Goal: Task Accomplishment & Management: Manage account settings

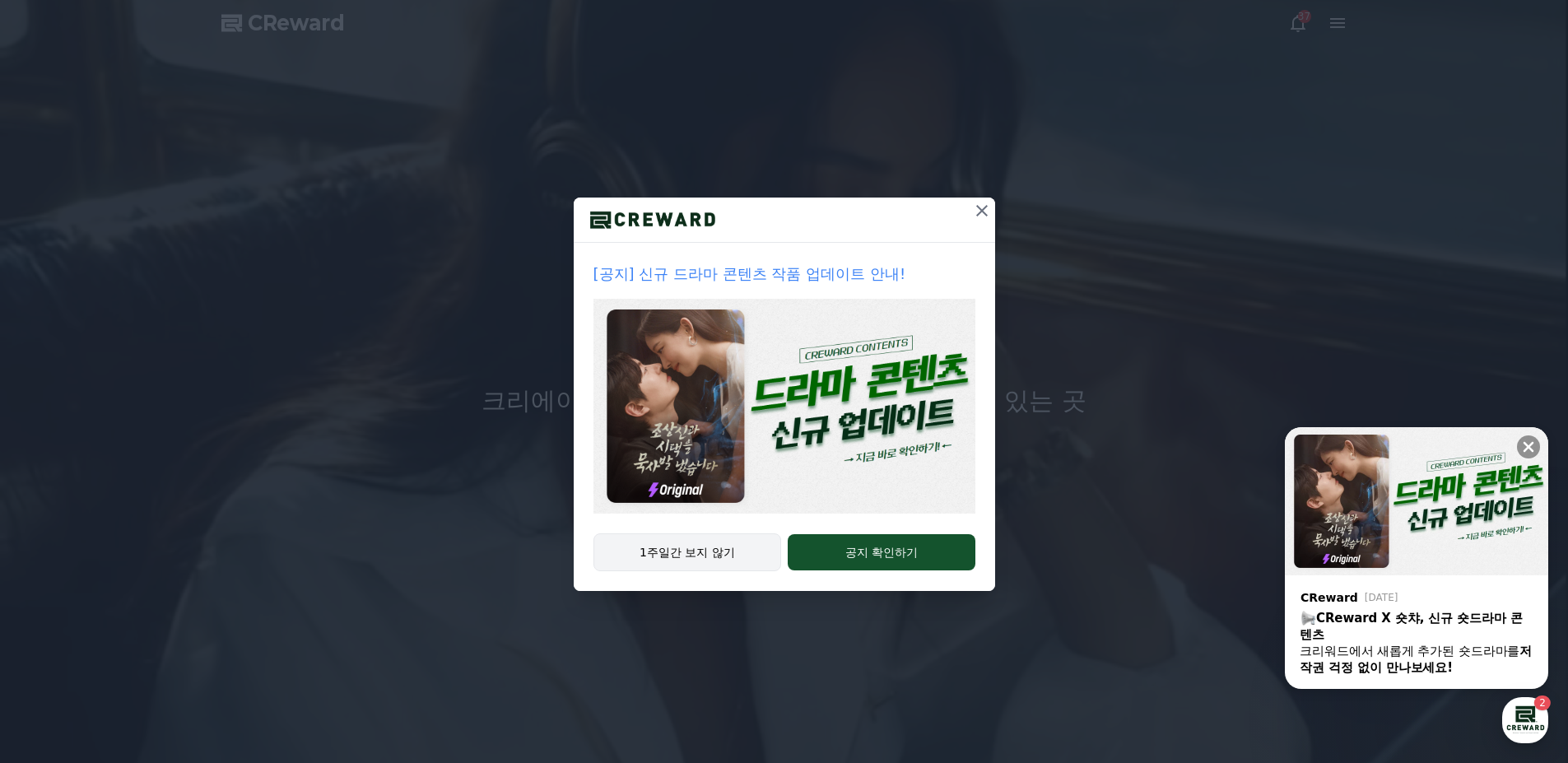
click at [678, 561] on button "1주일간 보지 않기" at bounding box center [688, 552] width 188 height 38
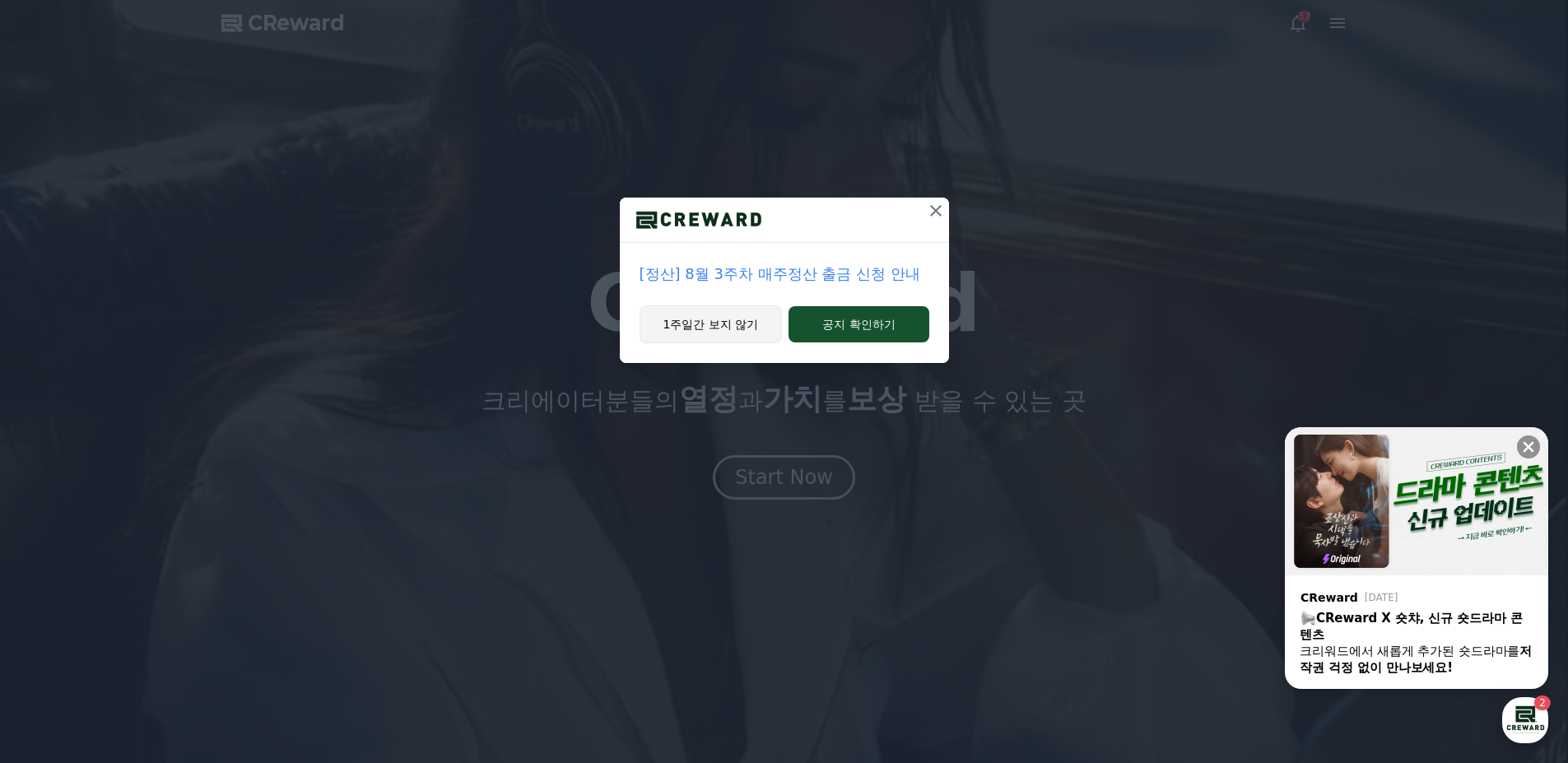
click at [714, 320] on button "1주일간 보지 않기" at bounding box center [711, 324] width 143 height 38
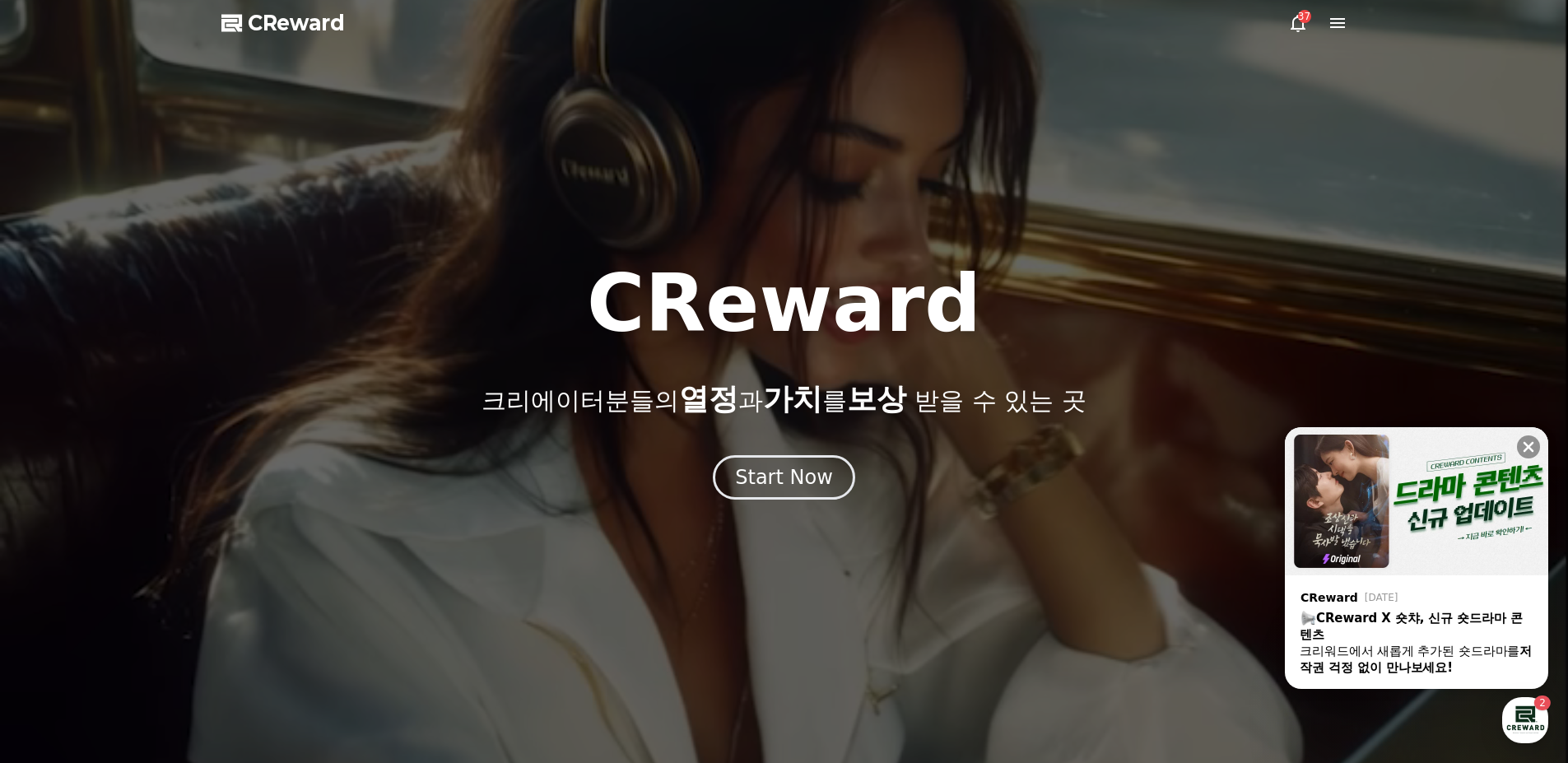
click at [1329, 23] on icon at bounding box center [1338, 23] width 20 height 20
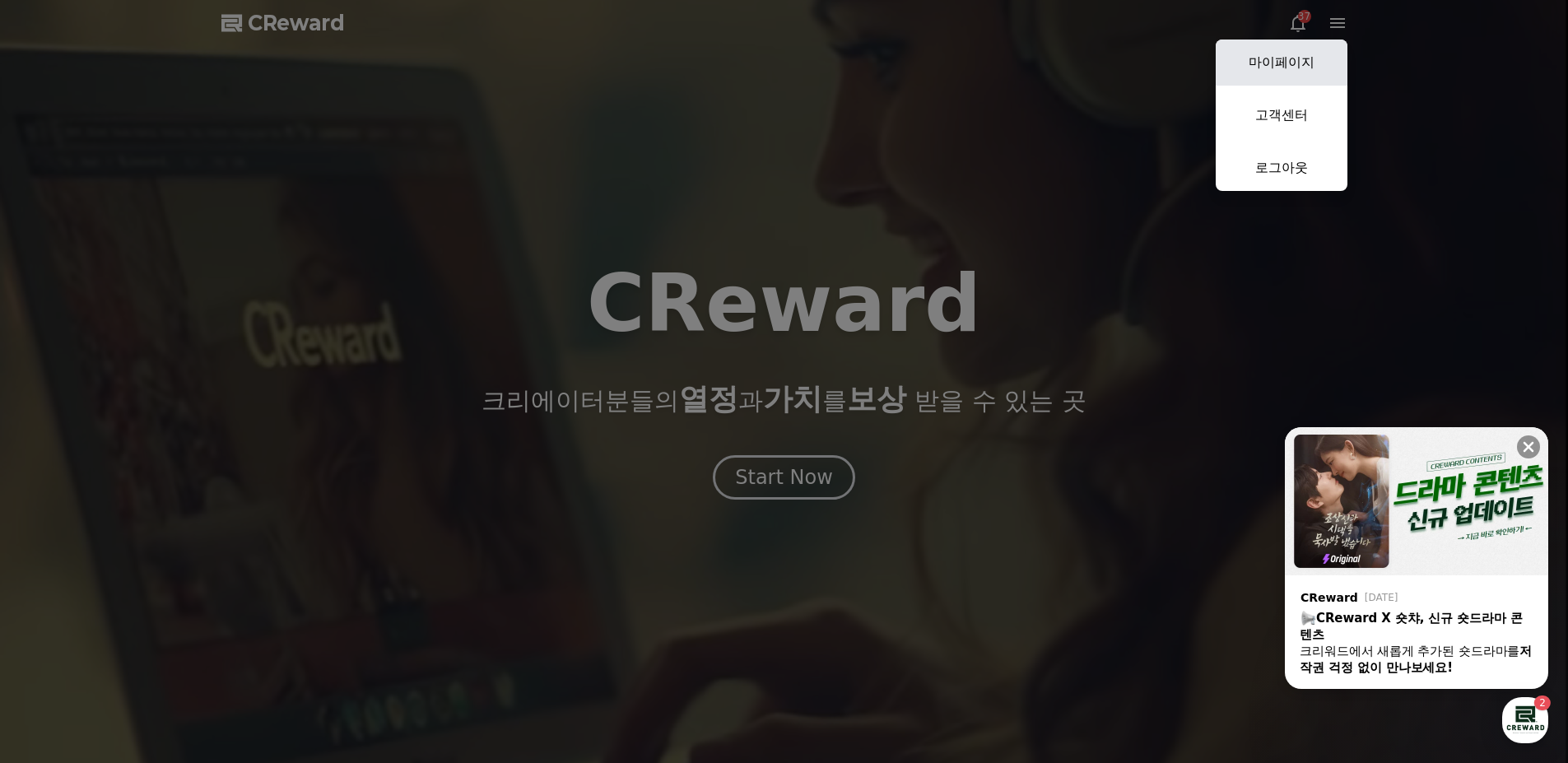
click at [1292, 60] on link "마이페이지" at bounding box center [1282, 62] width 132 height 46
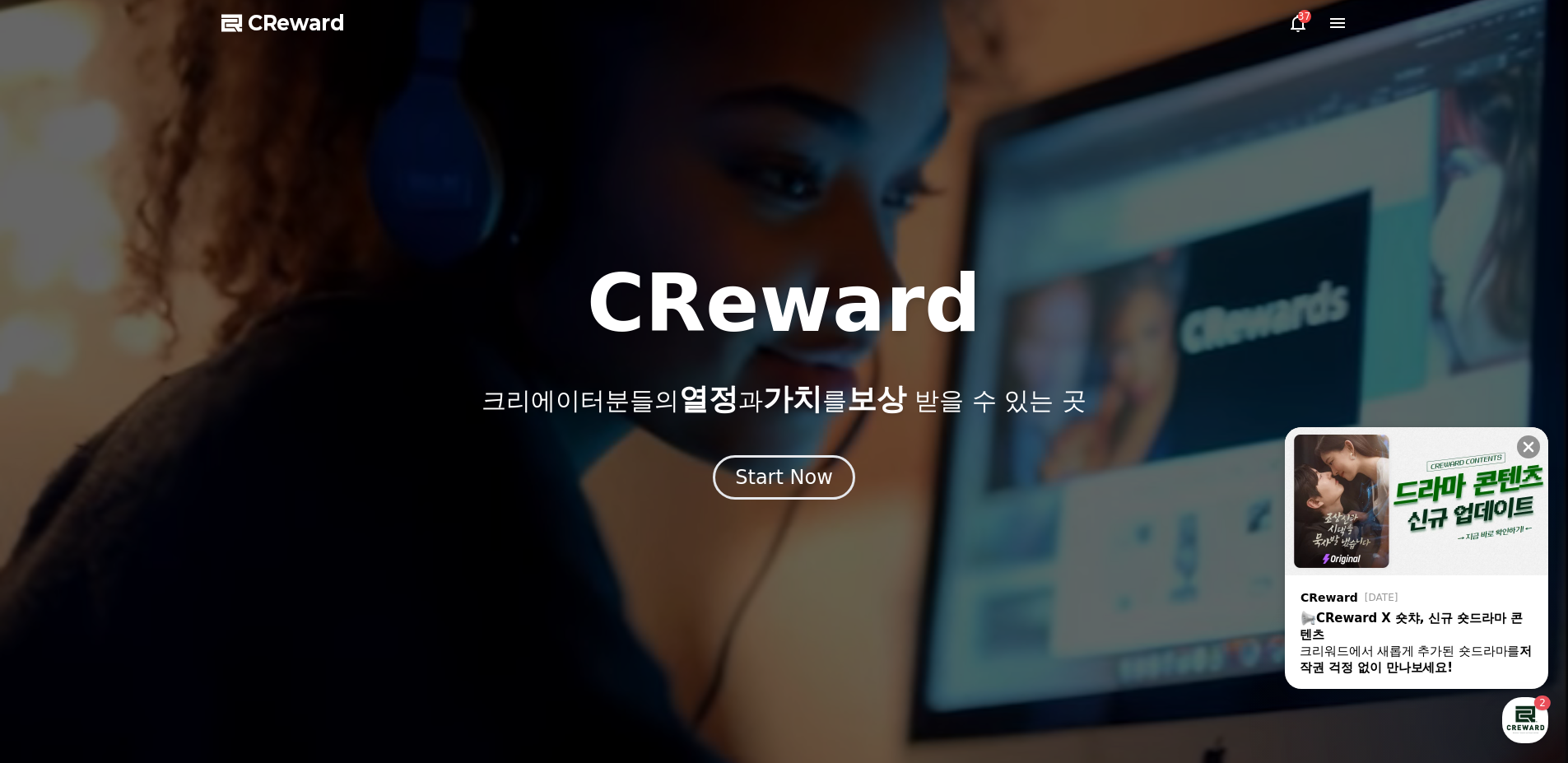
select select "**********"
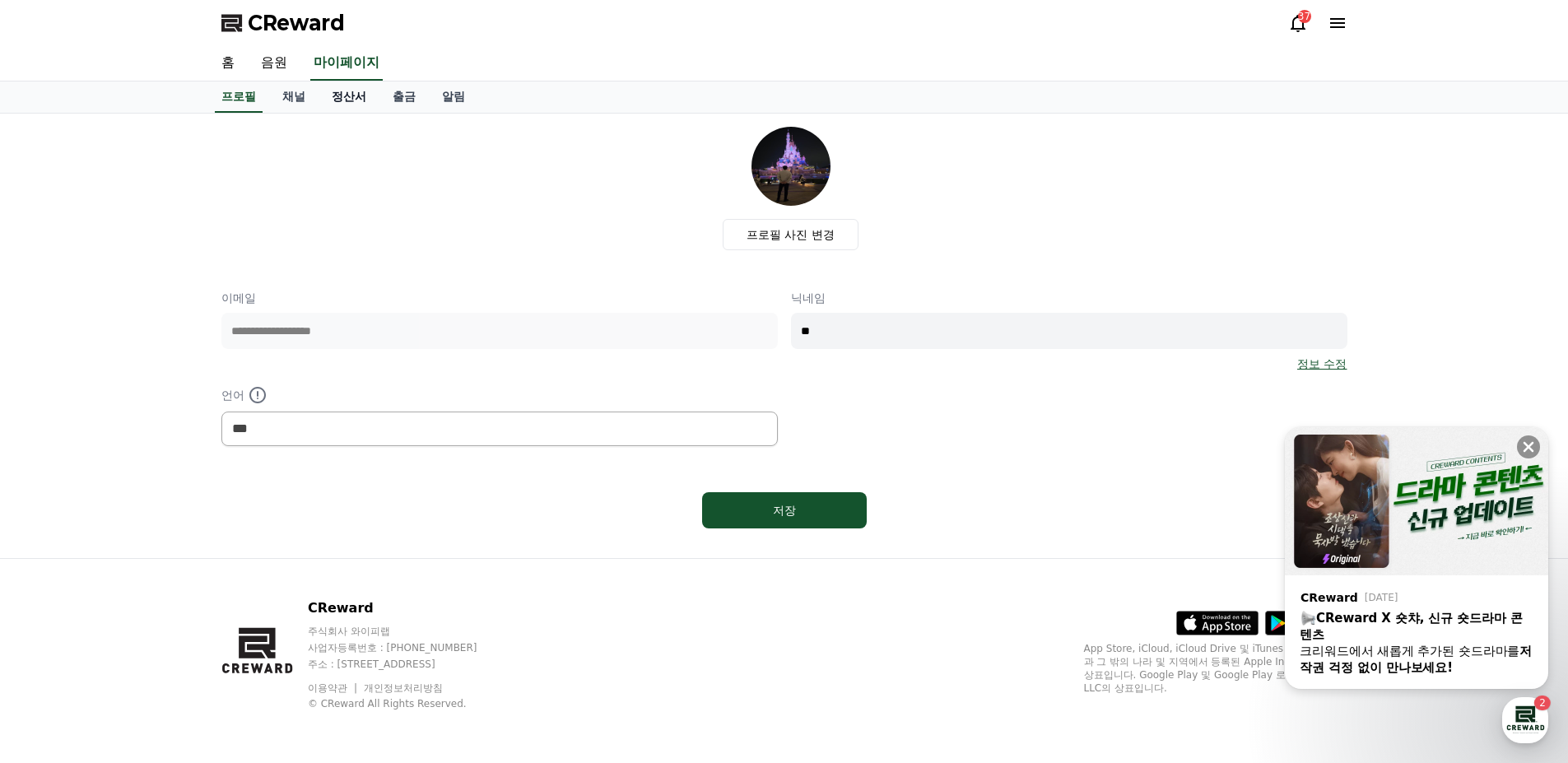
click at [331, 95] on link "정산서" at bounding box center [348, 96] width 61 height 31
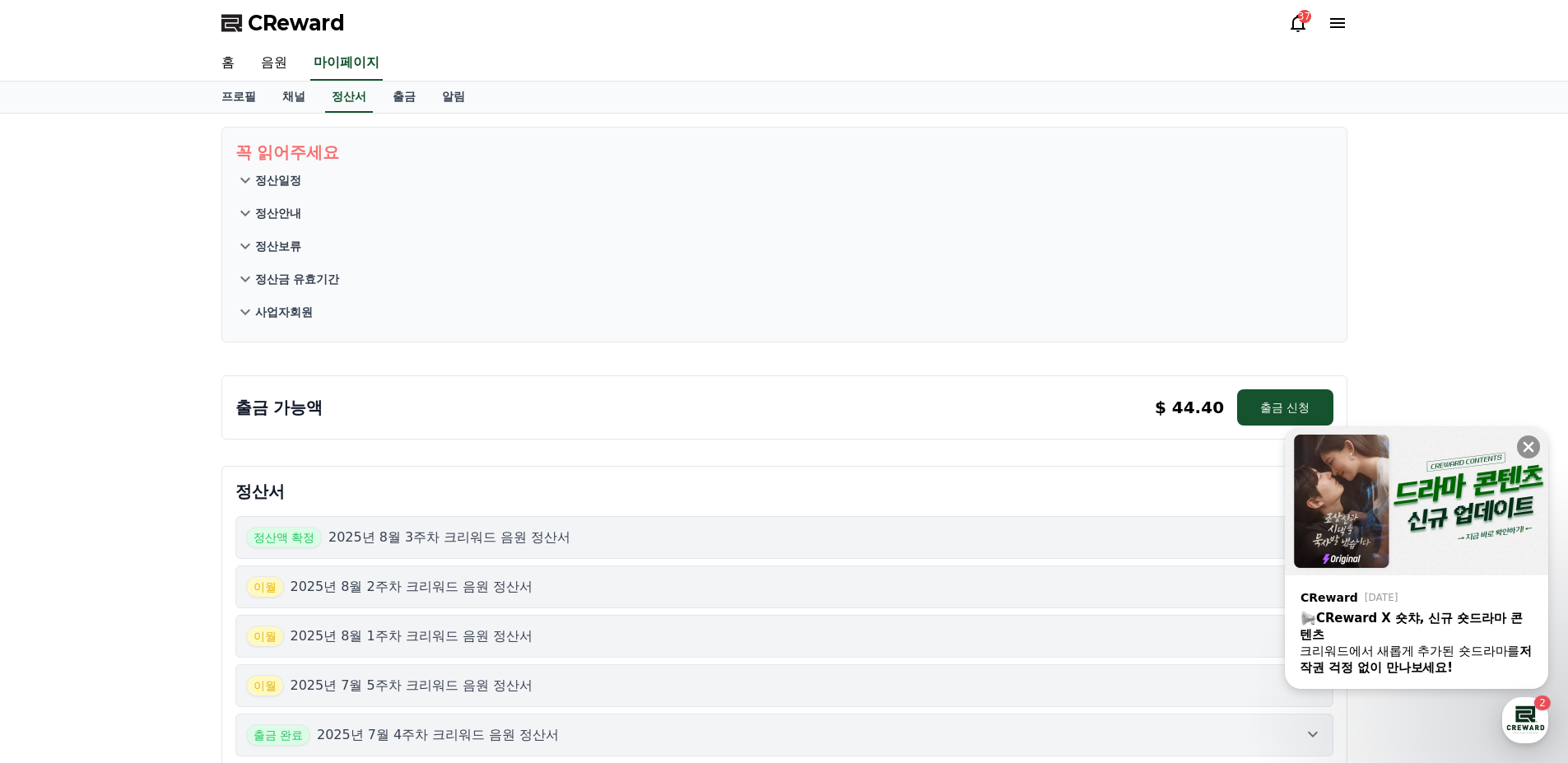
click at [428, 537] on p "2025년 8월 3주차 크리워드 음원 정산서" at bounding box center [450, 538] width 243 height 20
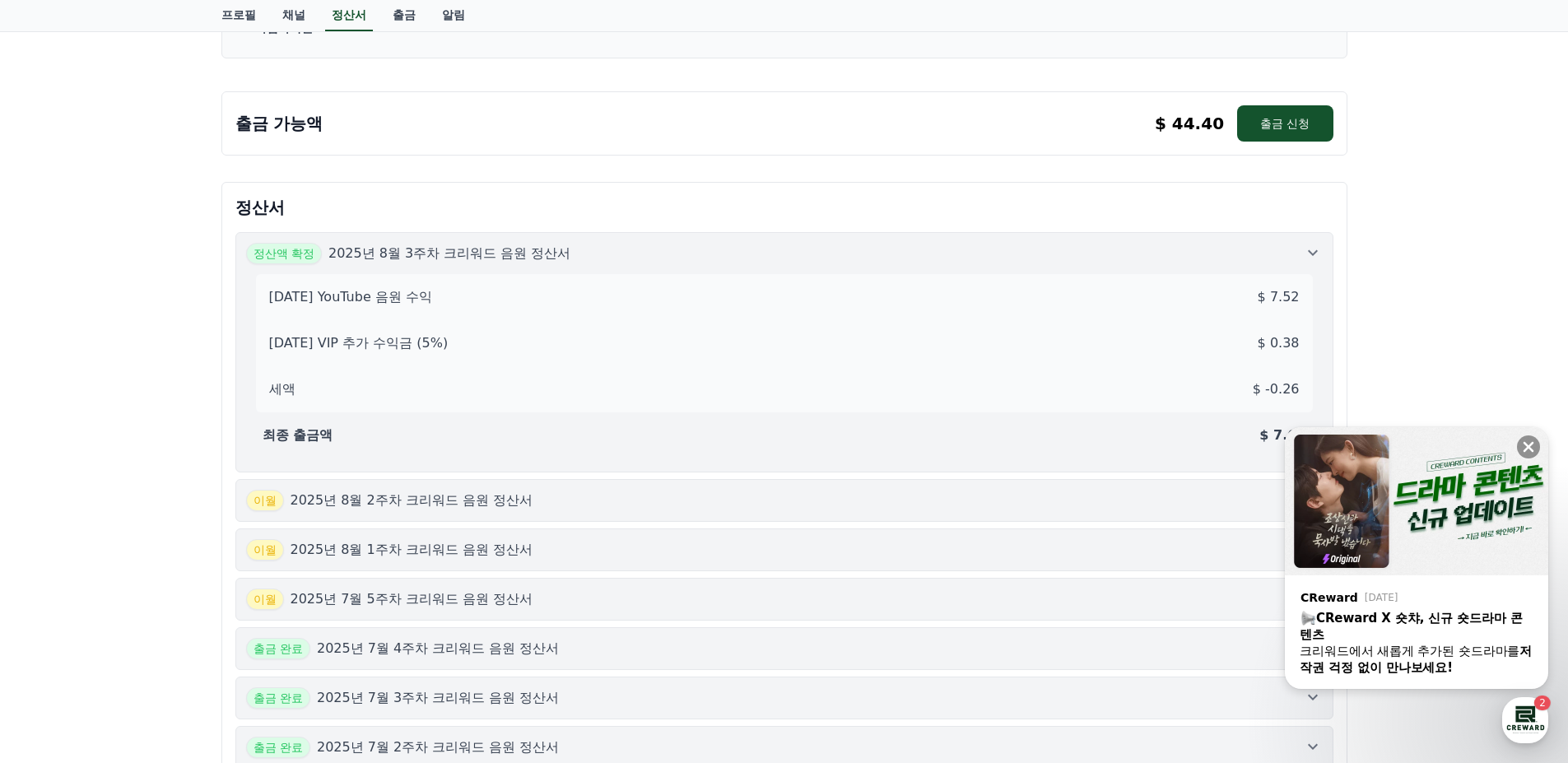
scroll to position [329, 0]
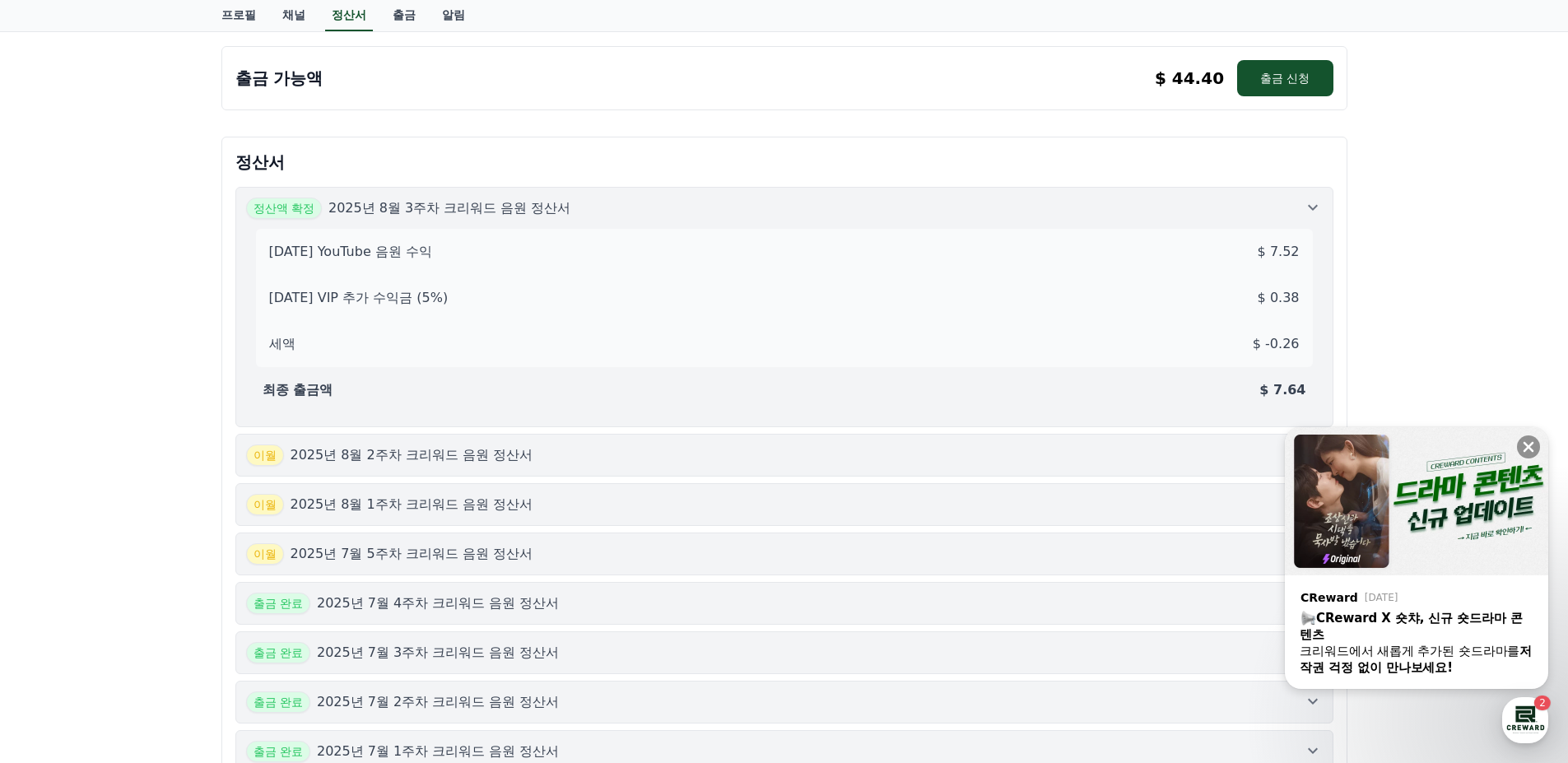
click at [498, 560] on p "2025년 7월 5주차 크리워드 음원 정산서" at bounding box center [412, 554] width 243 height 20
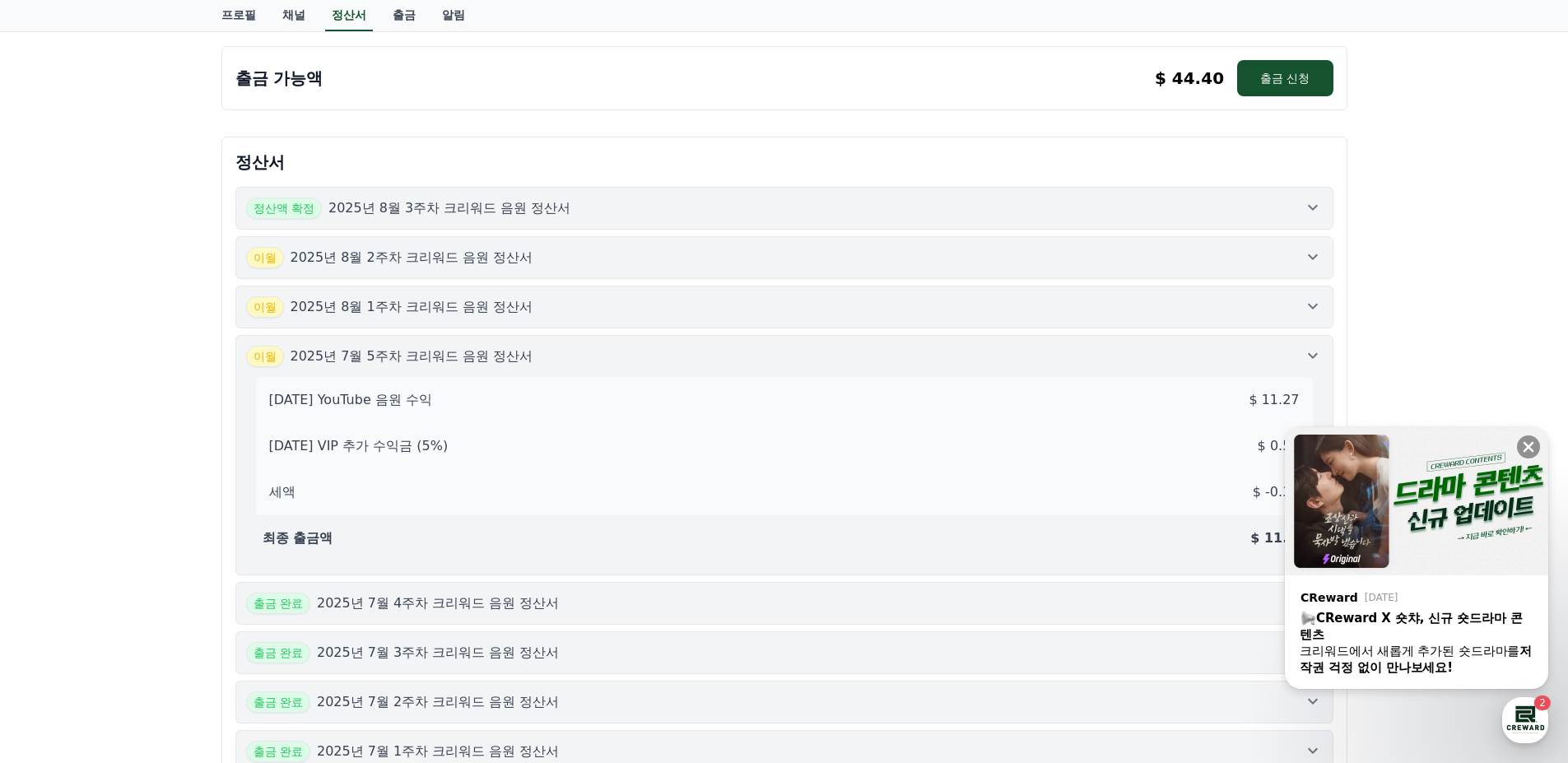
scroll to position [411, 0]
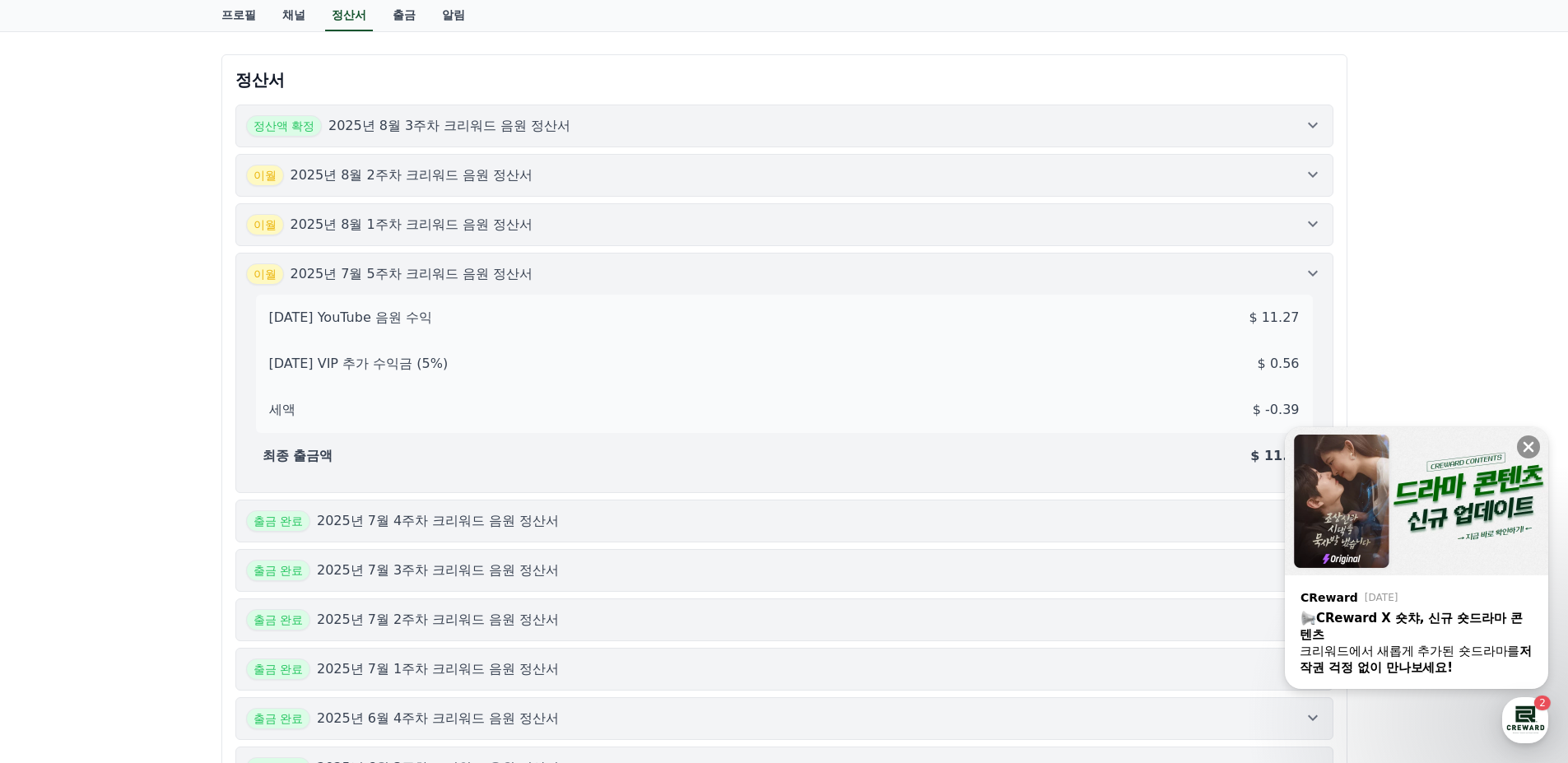
click at [859, 229] on div "[DATE]년 8월 1주차 크리워드 음원 정산서" at bounding box center [785, 225] width 1077 height 22
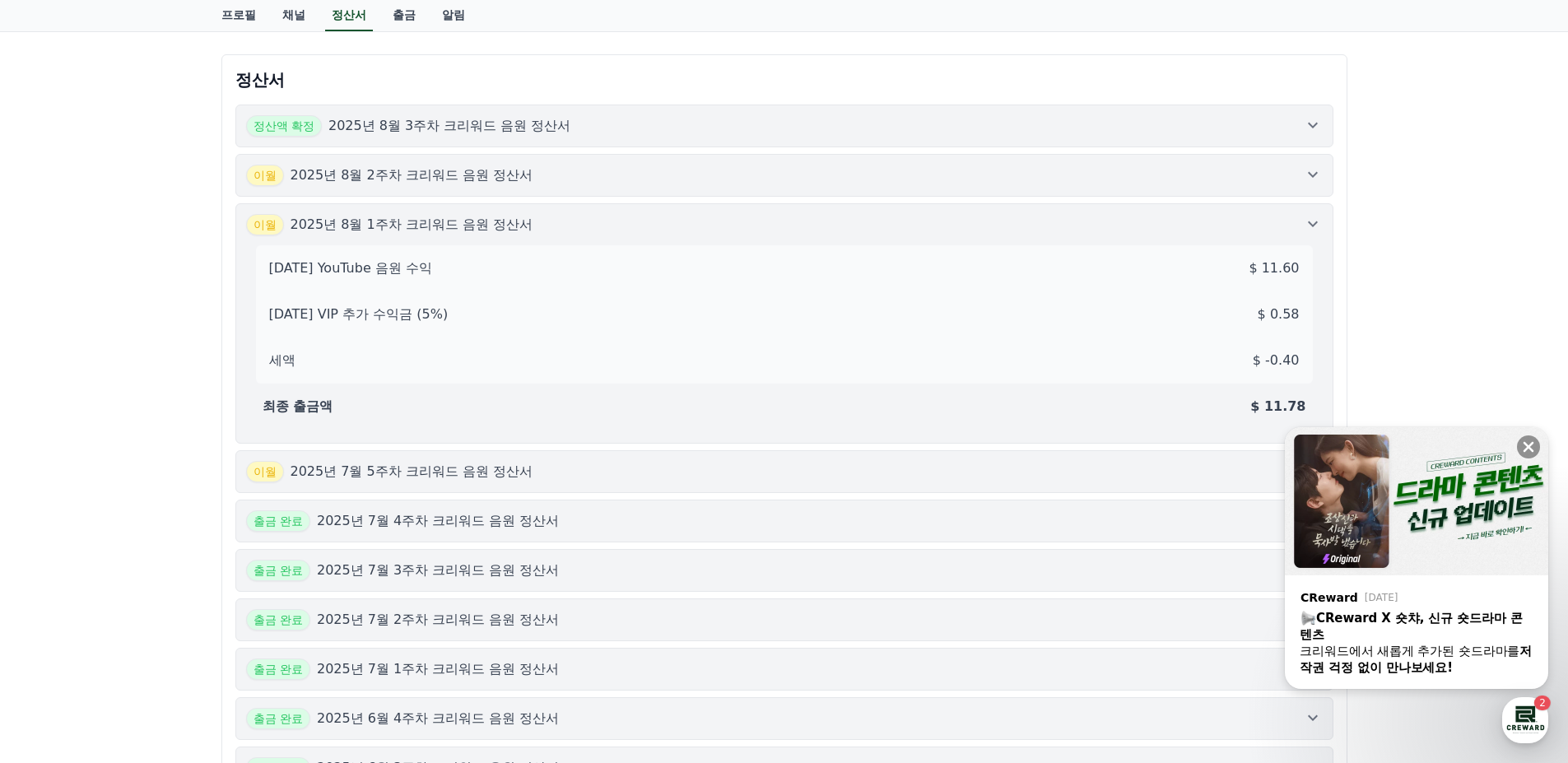
click at [893, 177] on div "[DATE]년 8월 2주차 크리워드 음원 정산서" at bounding box center [785, 176] width 1077 height 22
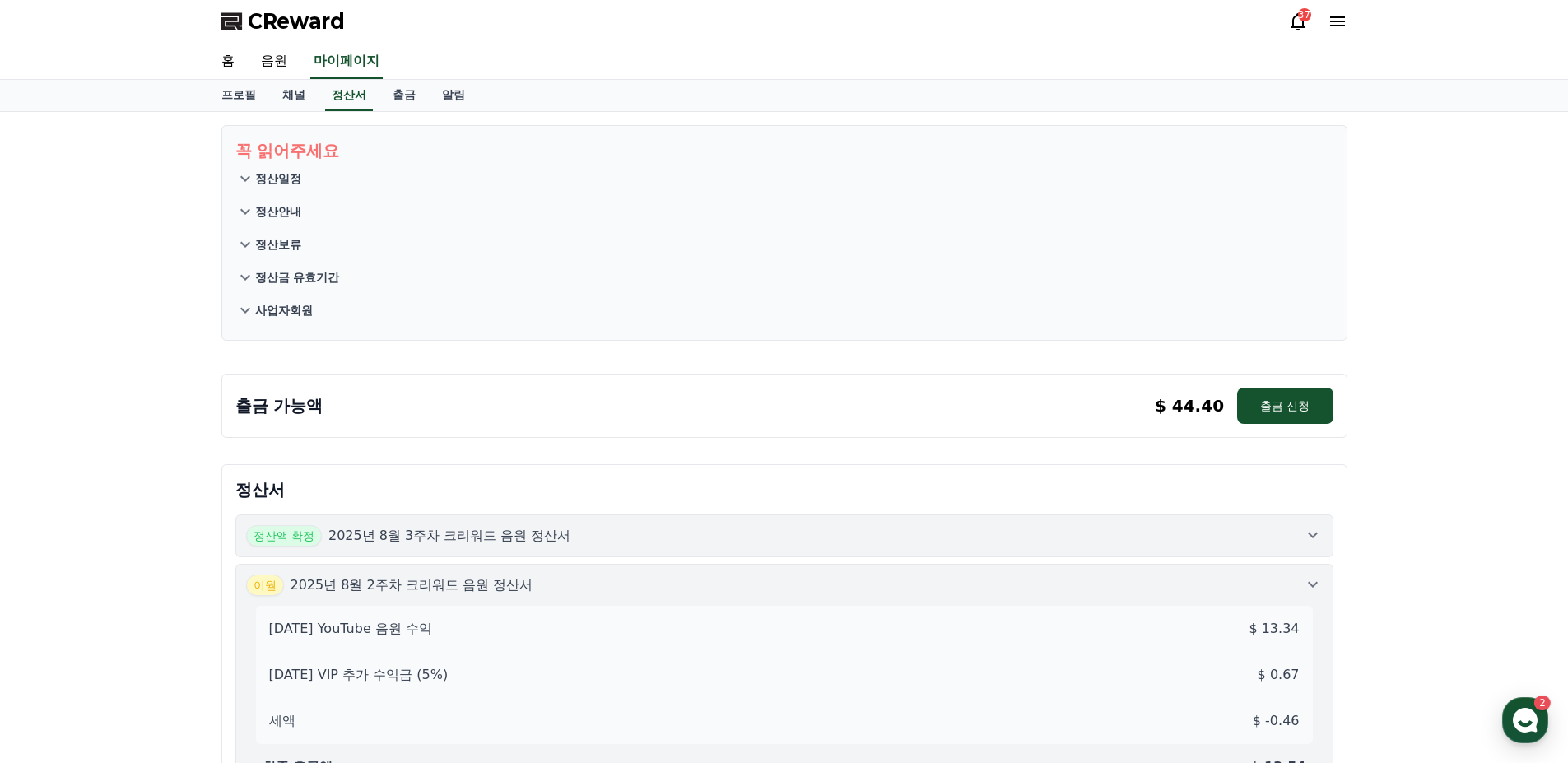
scroll to position [0, 0]
click at [293, 106] on link "채널" at bounding box center [293, 96] width 49 height 31
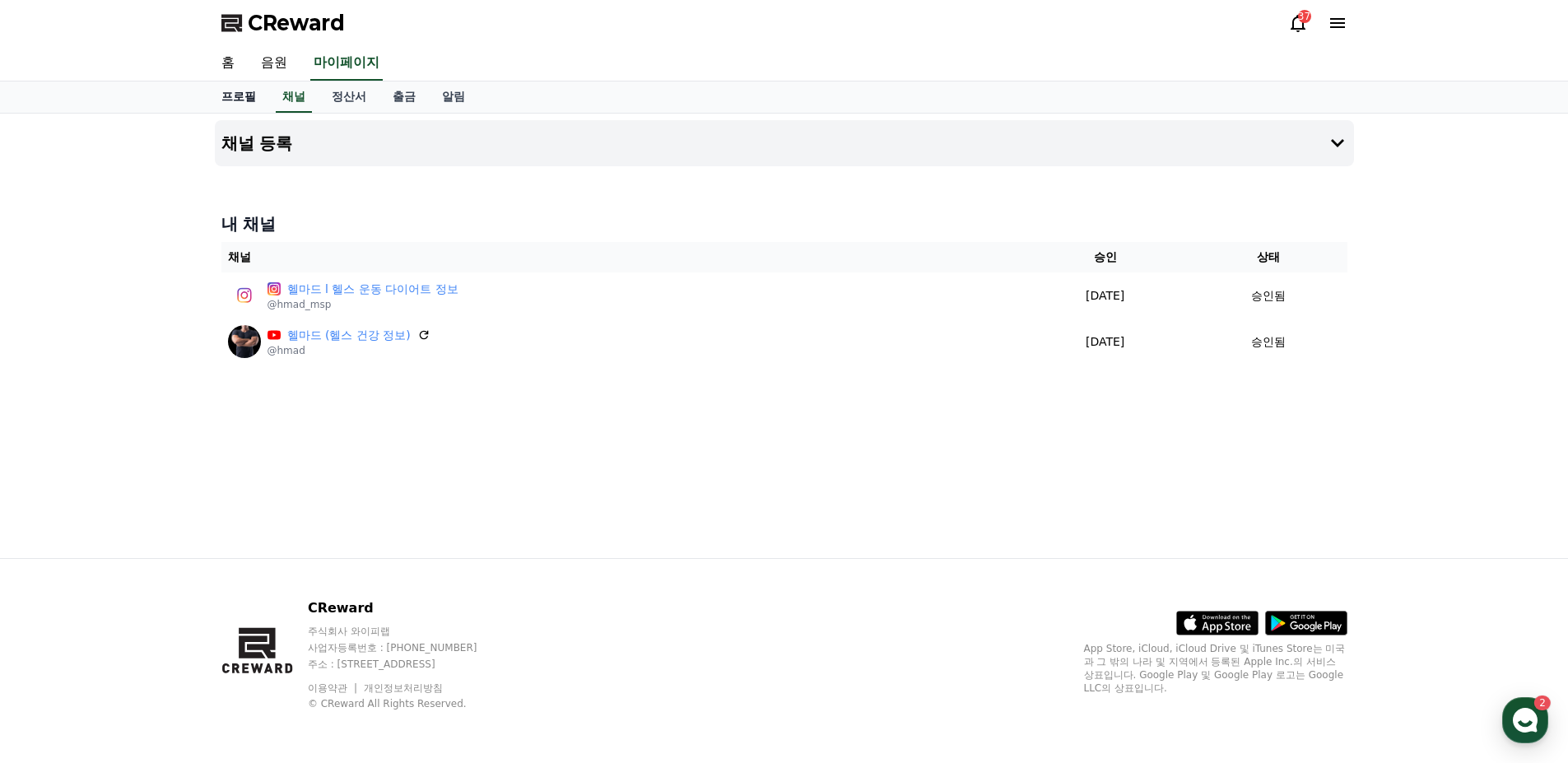
click at [261, 101] on link "프로필" at bounding box center [239, 96] width 61 height 31
select select "**********"
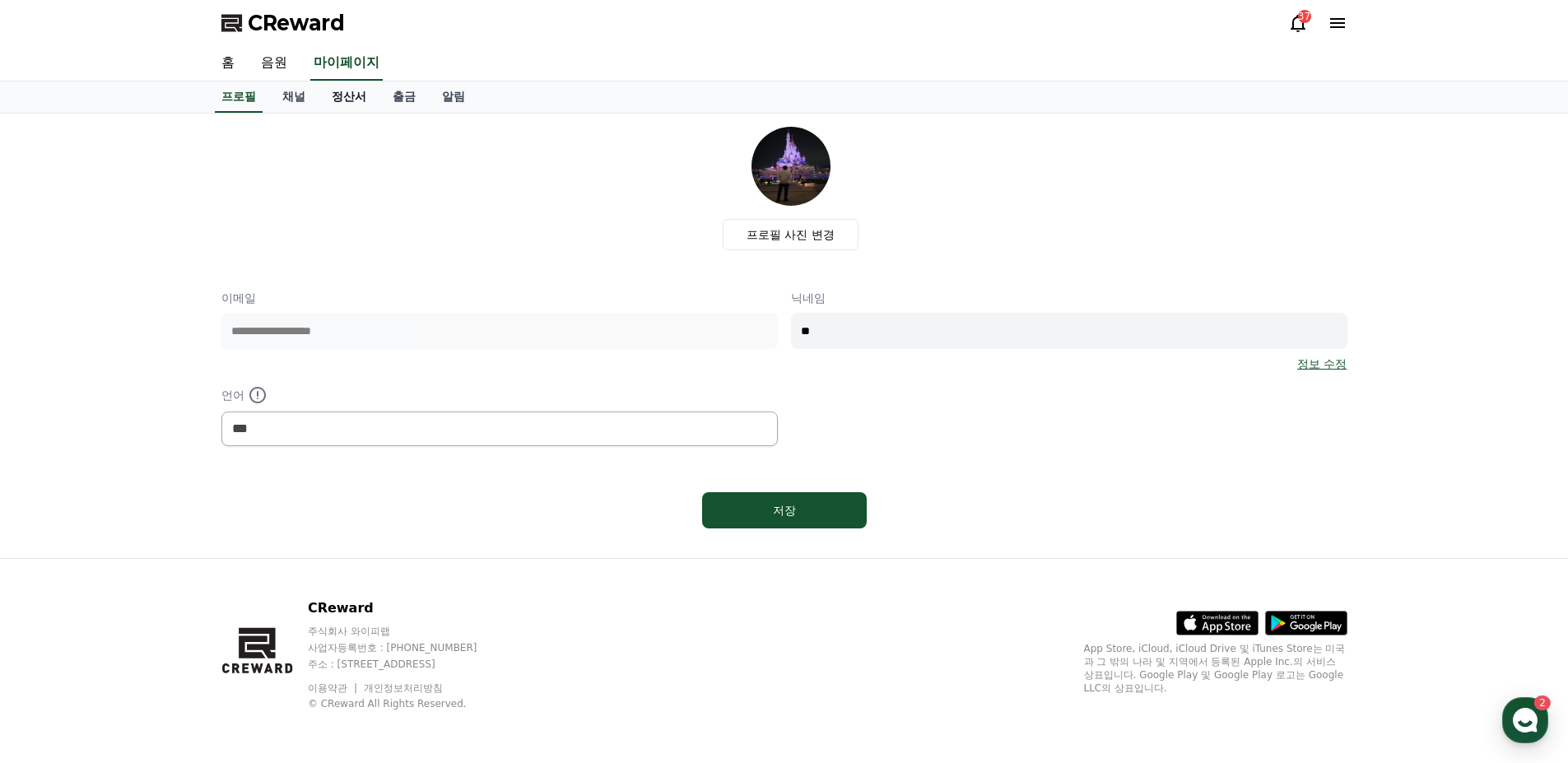
click at [351, 98] on link "정산서" at bounding box center [348, 96] width 61 height 31
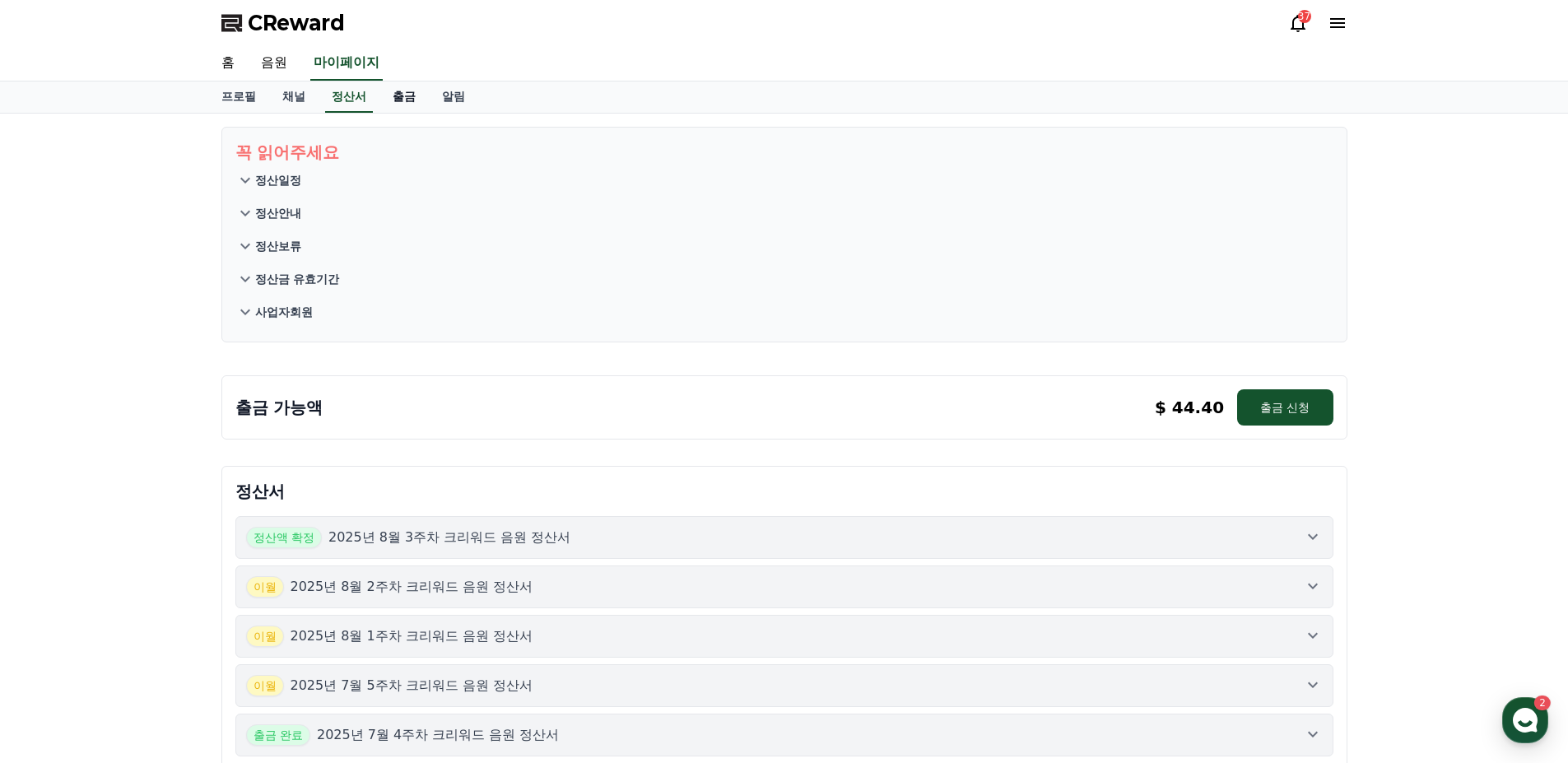
click at [402, 100] on link "출금" at bounding box center [404, 96] width 49 height 31
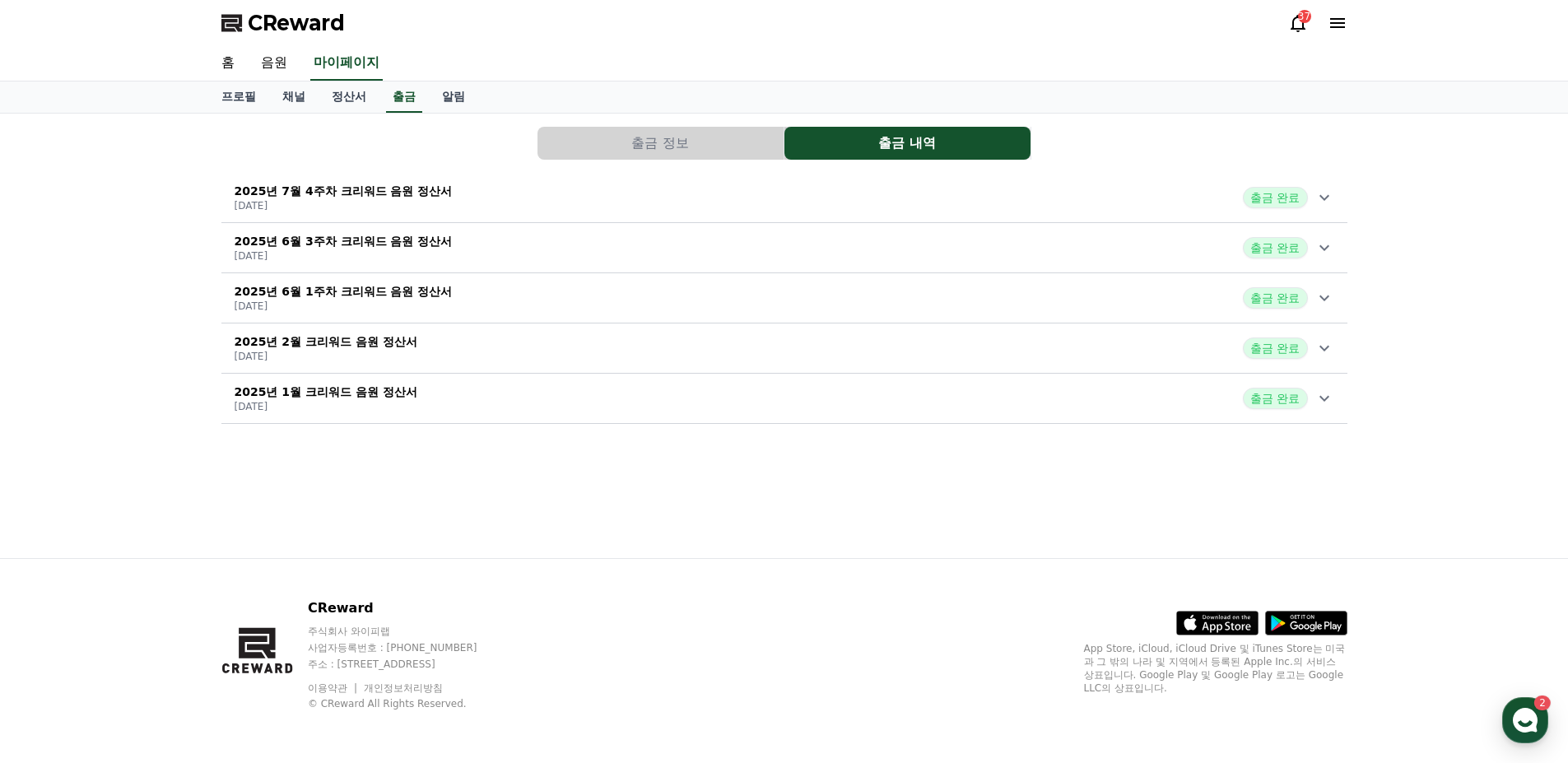
click at [384, 191] on p "2025년 7월 4주차 크리워드 음원 정산서" at bounding box center [343, 191] width 218 height 17
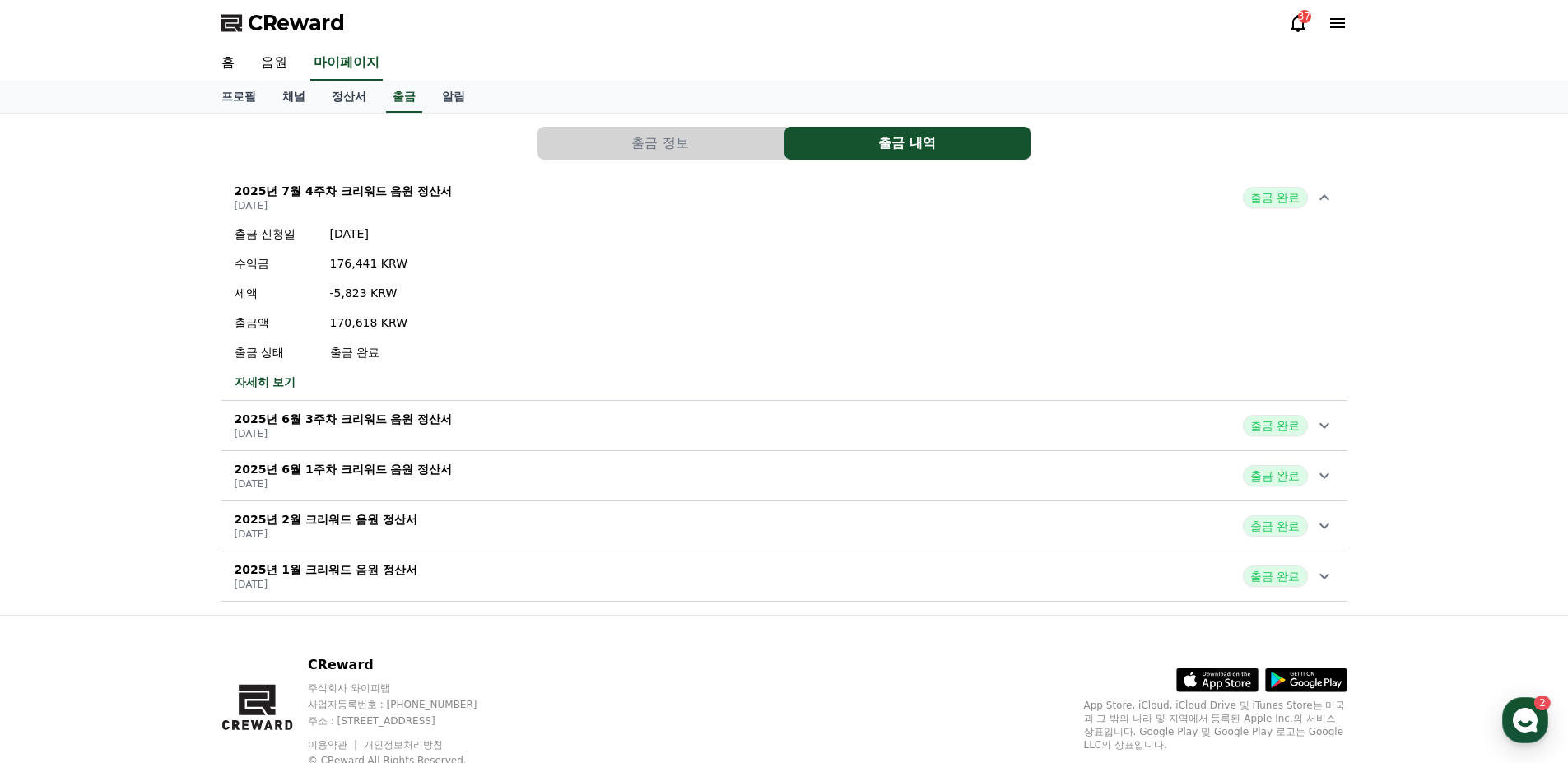
click at [377, 192] on p "2025년 7월 4주차 크리워드 음원 정산서" at bounding box center [343, 191] width 218 height 17
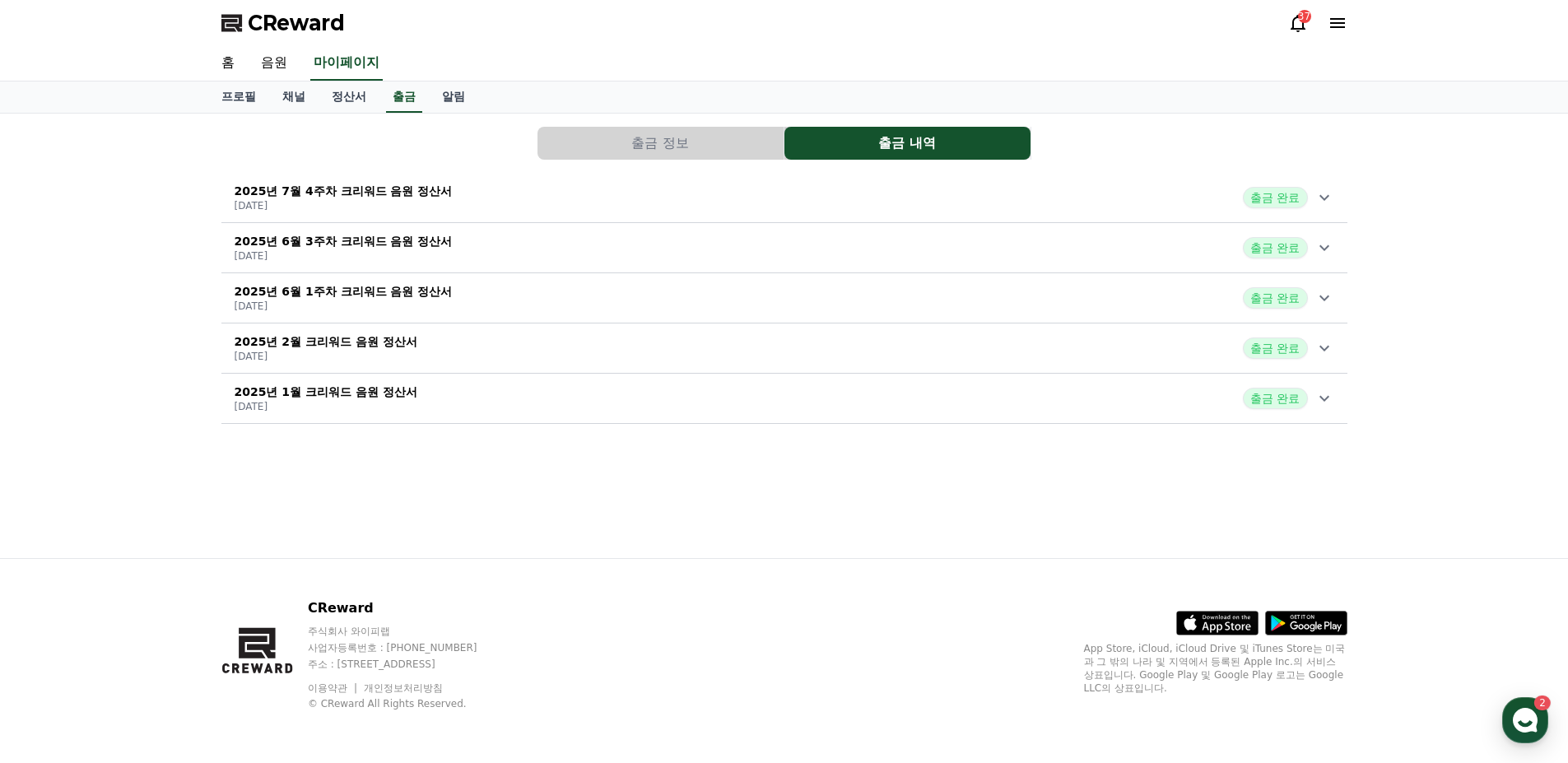
click at [281, 23] on span "CReward" at bounding box center [297, 23] width 97 height 26
